Goal: Task Accomplishment & Management: Use online tool/utility

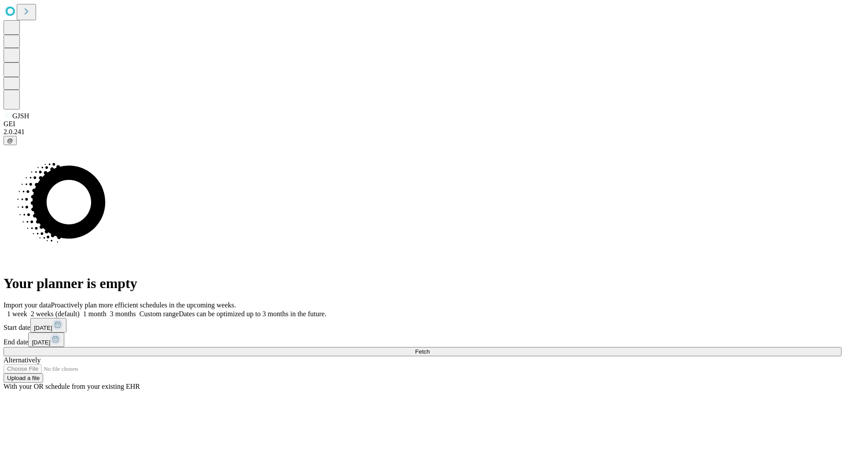
click at [429, 348] on span "Fetch" at bounding box center [422, 351] width 15 height 7
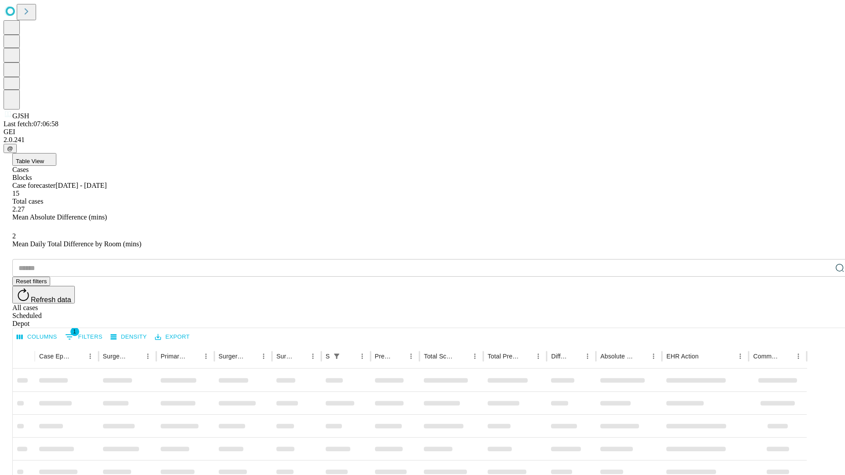
click at [822, 320] on div "Depot" at bounding box center [431, 324] width 838 height 8
